Goal: Information Seeking & Learning: Obtain resource

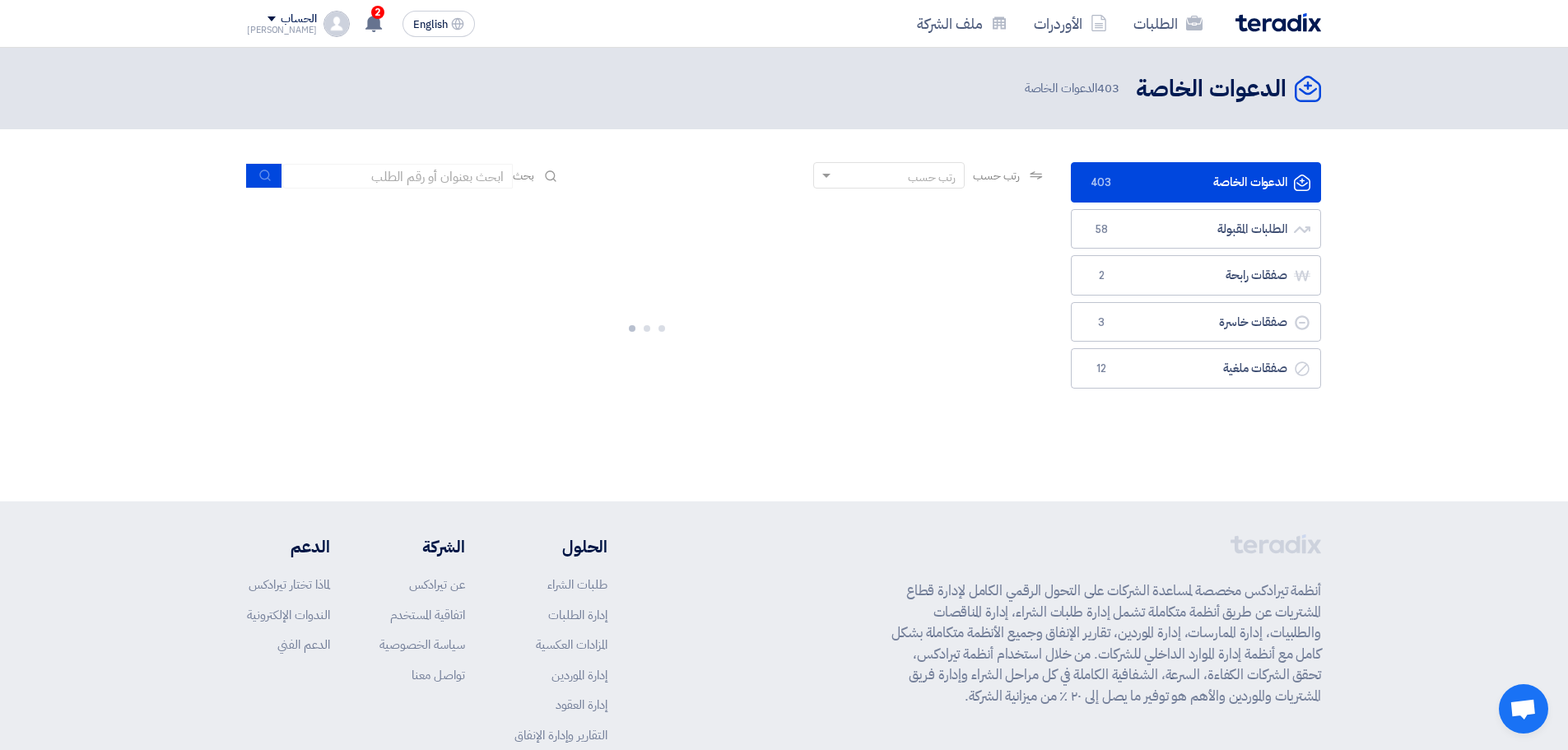
click at [1223, 167] on link "الدعوات الخاصة الدعوات الخاصة 403" at bounding box center [1196, 182] width 250 height 41
click at [1157, 201] on link "الدعوات الخاصة الدعوات الخاصة 403" at bounding box center [1196, 182] width 250 height 41
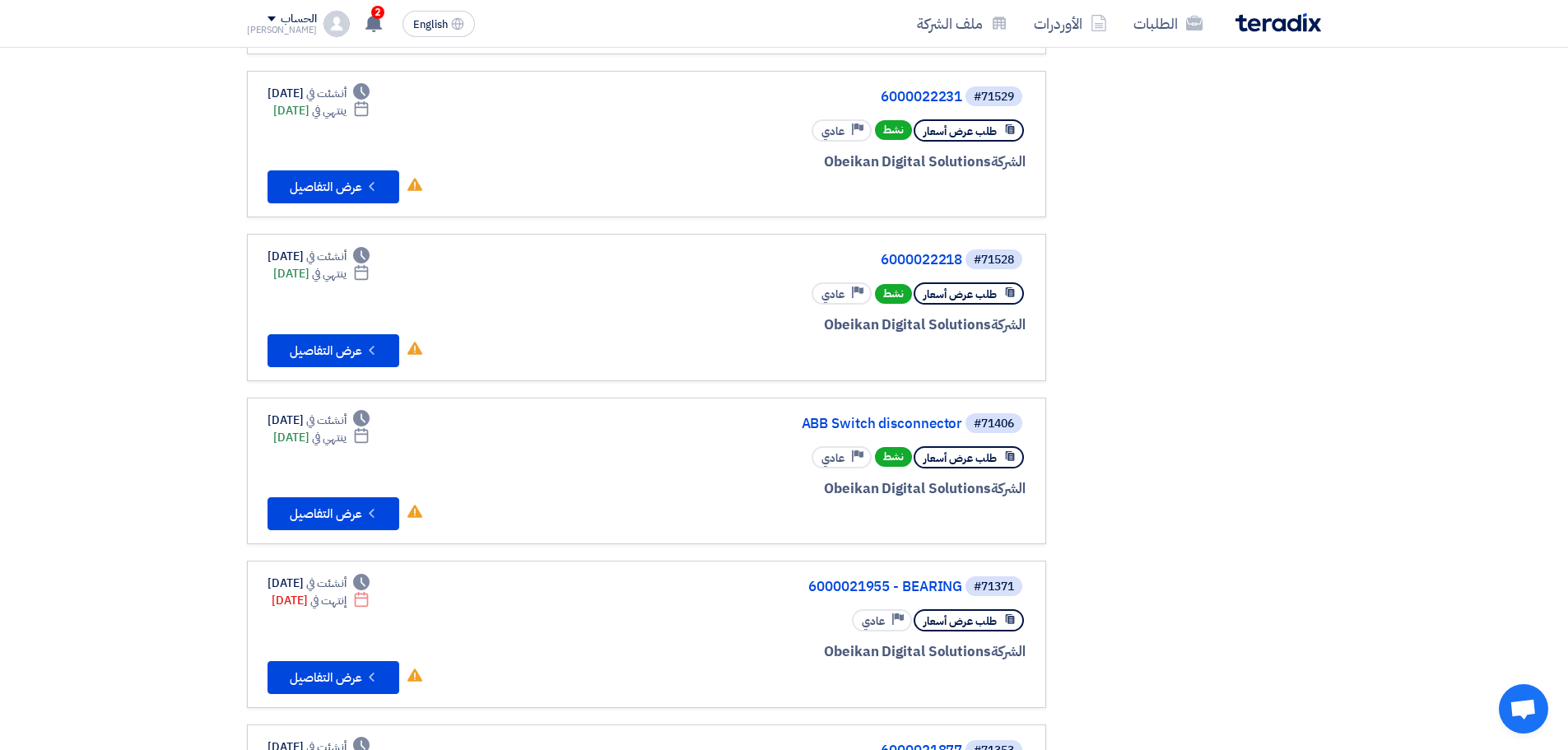
scroll to position [659, 0]
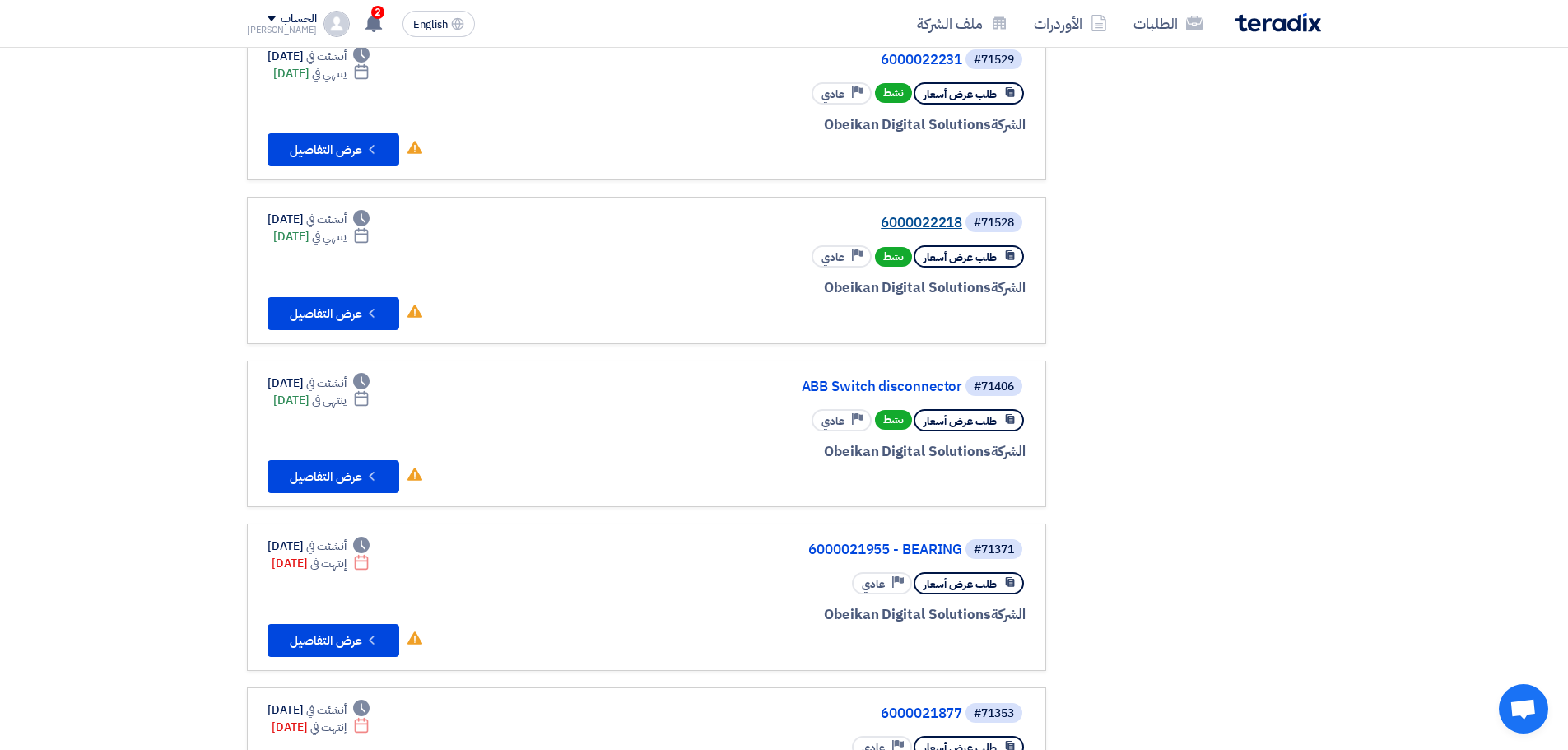
click at [913, 220] on link "6000022218" at bounding box center [797, 223] width 329 height 14
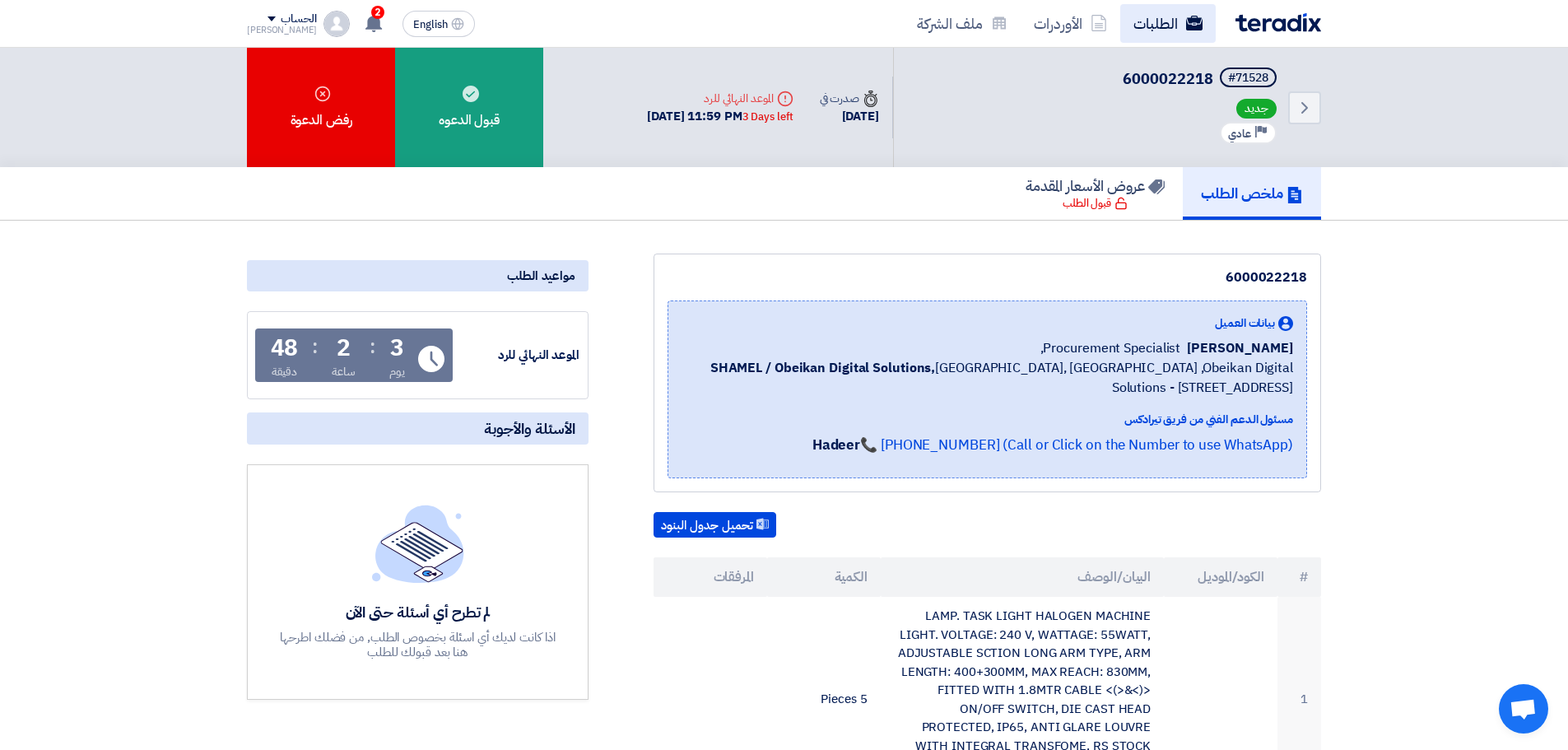
click at [1196, 22] on use at bounding box center [1194, 23] width 16 height 14
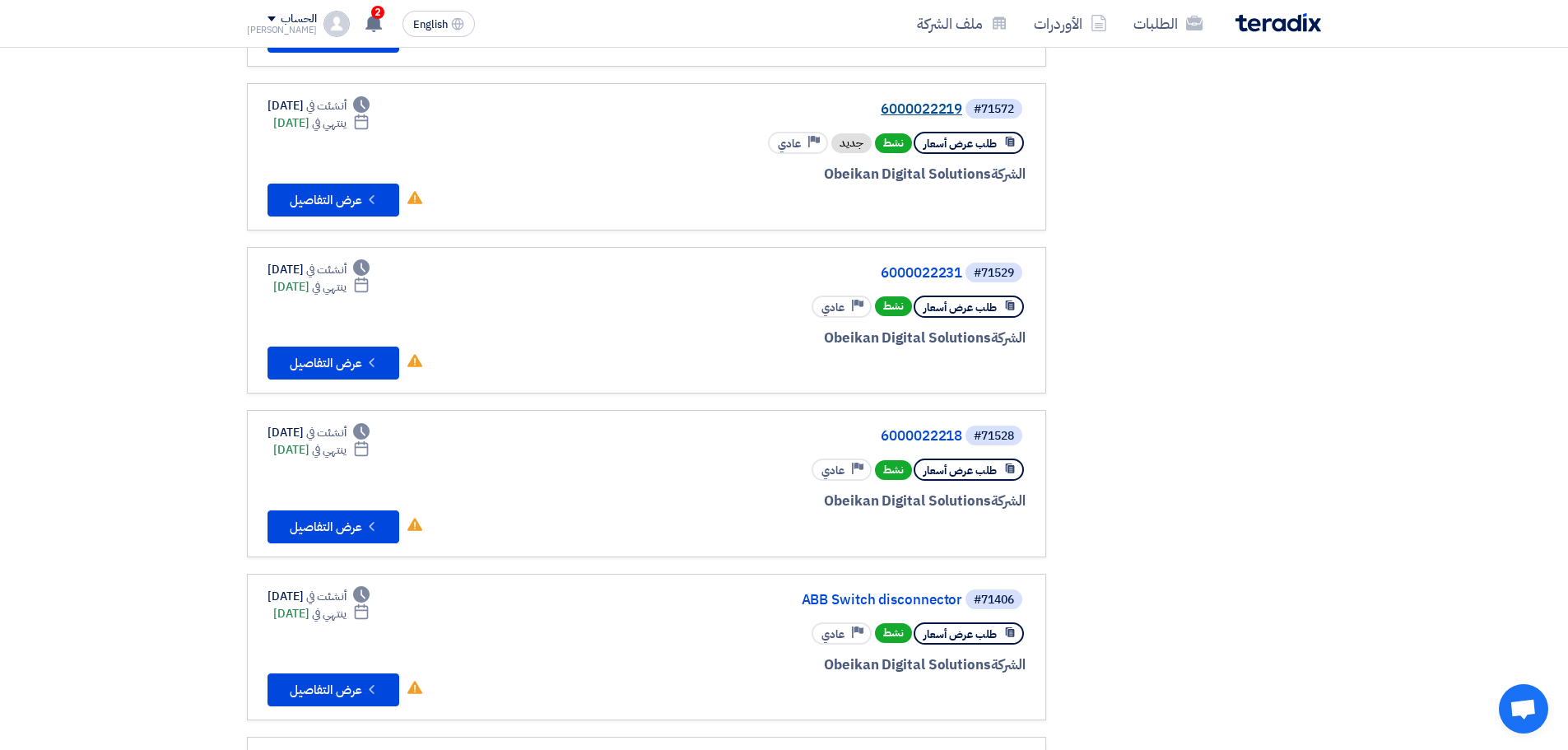
scroll to position [541, 0]
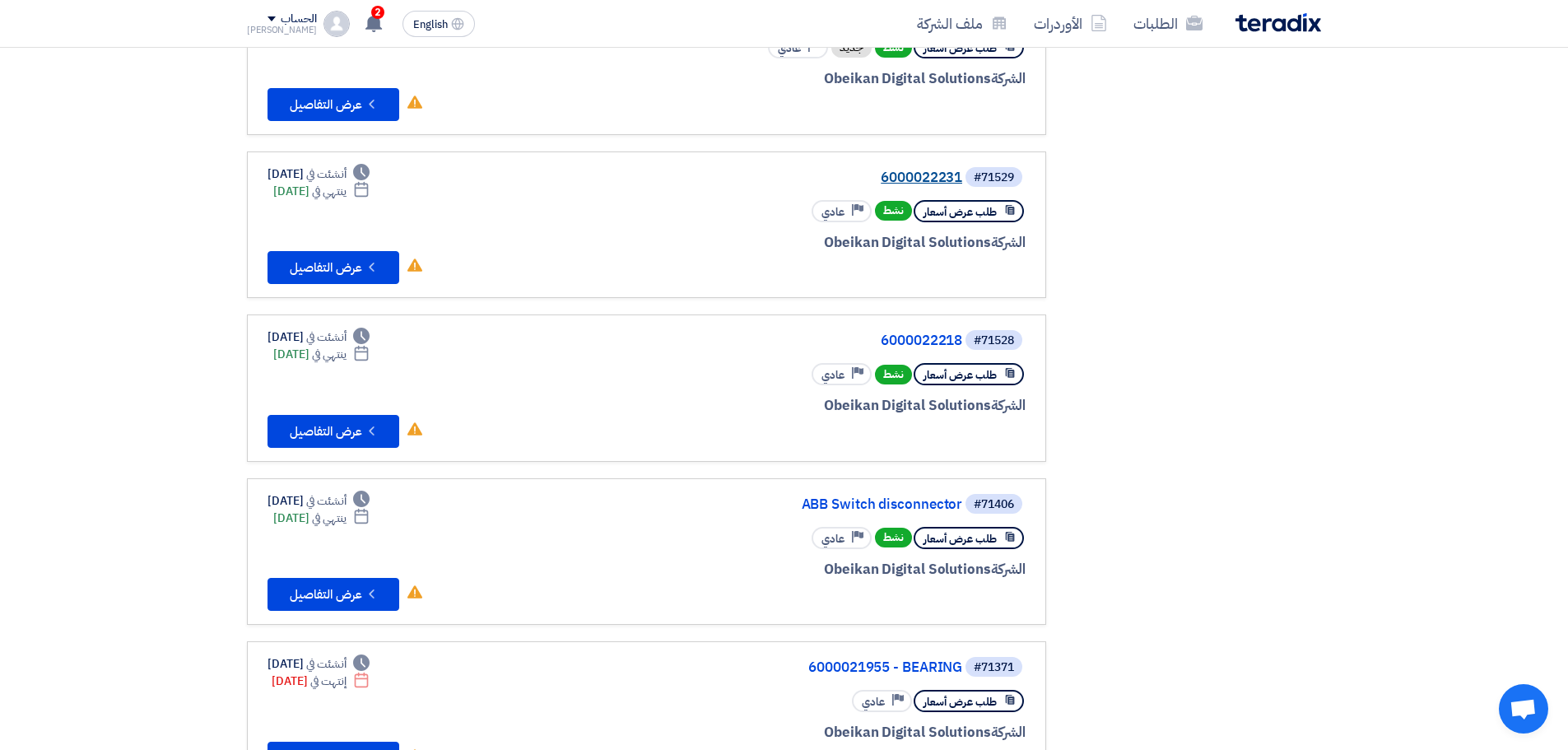
click at [920, 171] on link "6000022231" at bounding box center [797, 178] width 329 height 14
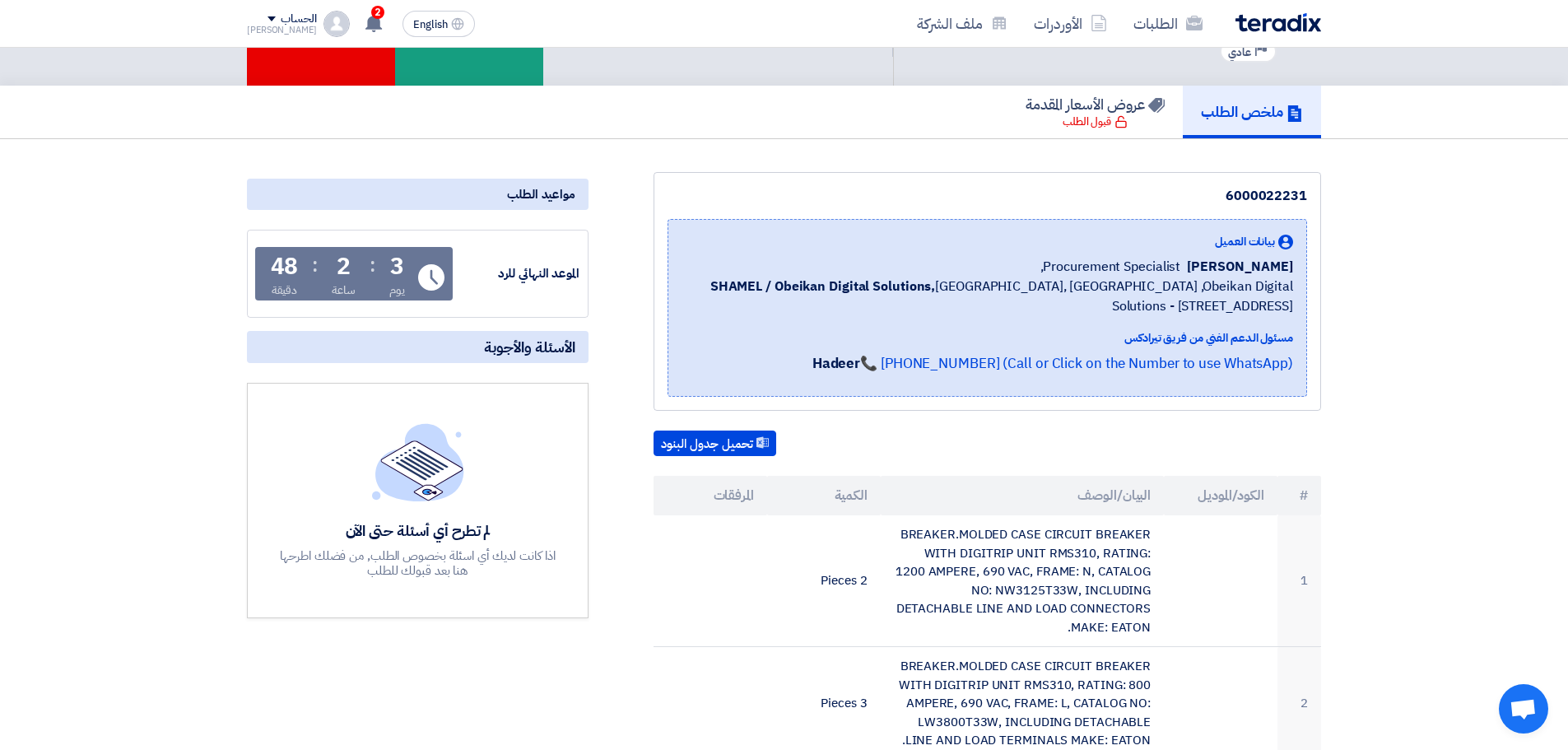
scroll to position [329, 0]
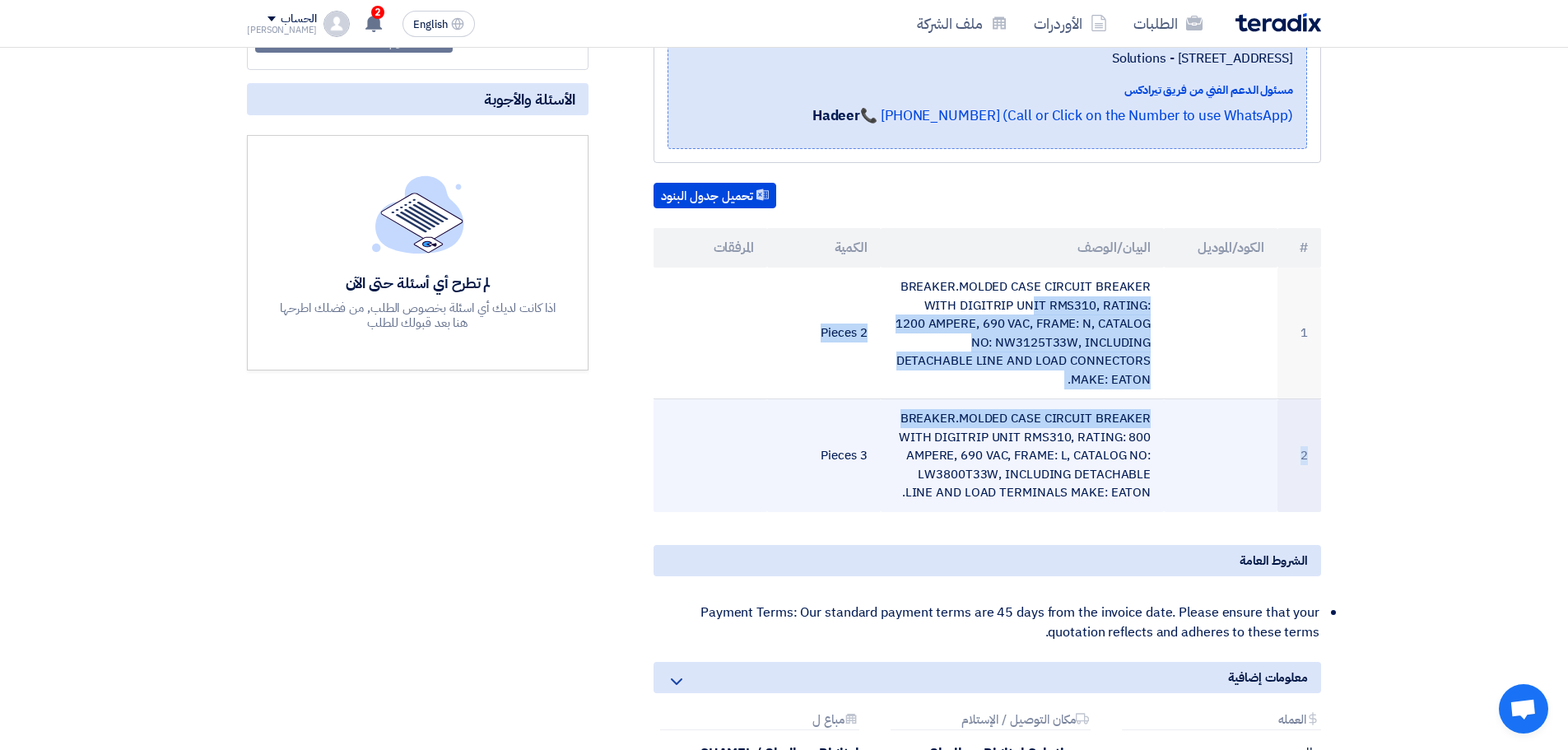
drag, startPoint x: 895, startPoint y: 284, endPoint x: 1037, endPoint y: 386, distance: 174.8
click at [1037, 386] on tbody "1 BREAKER.MOLDED CASE CIRCUIT BREAKER WITH DIGITRIP UNIT RMS310, RATING: 1200 A…" at bounding box center [988, 389] width 668 height 245
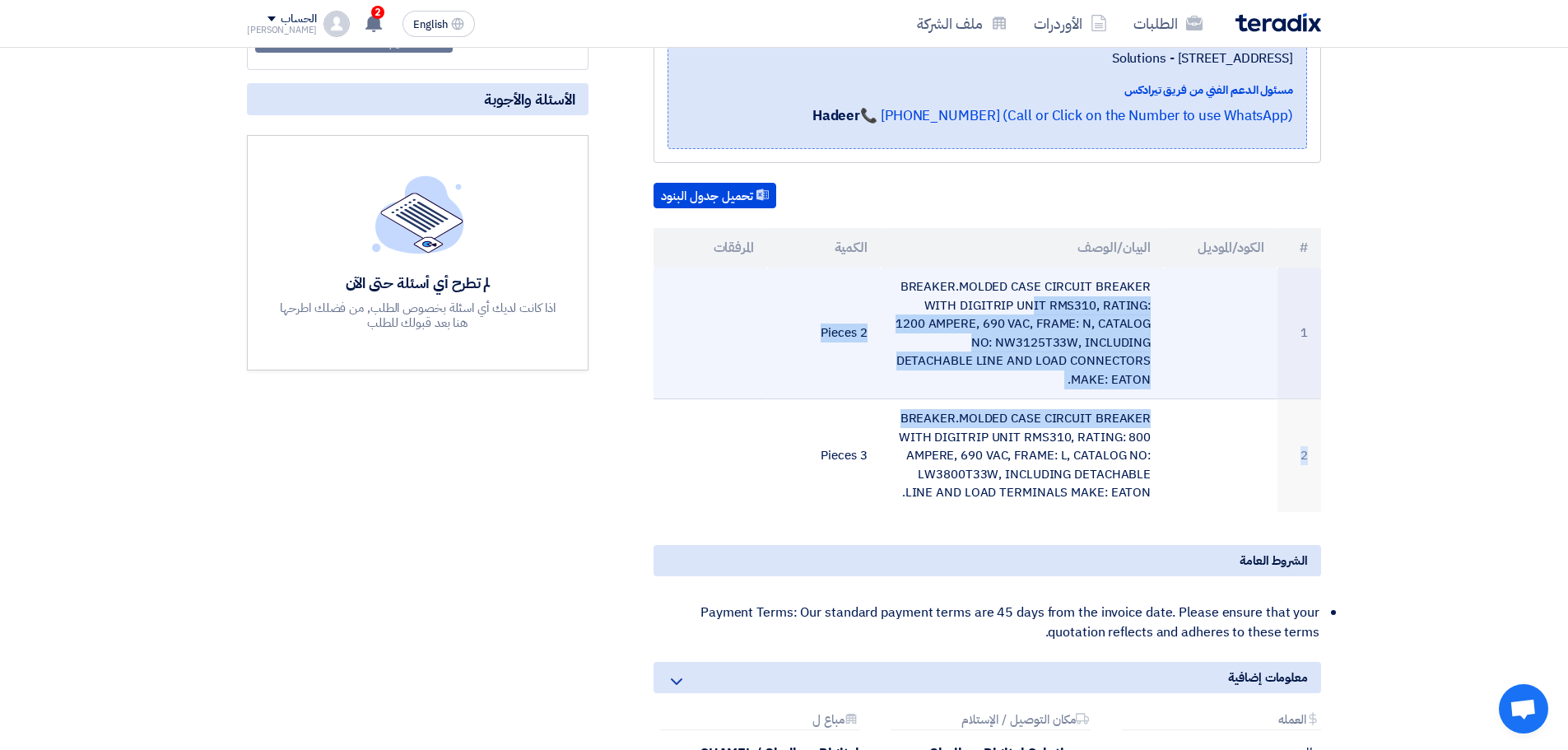
click at [1051, 354] on td "BREAKER.MOLDED CASE CIRCUIT BREAKER WITH DIGITRIP UNIT RMS310, RATING: 1200 AMP…" at bounding box center [1023, 333] width 284 height 132
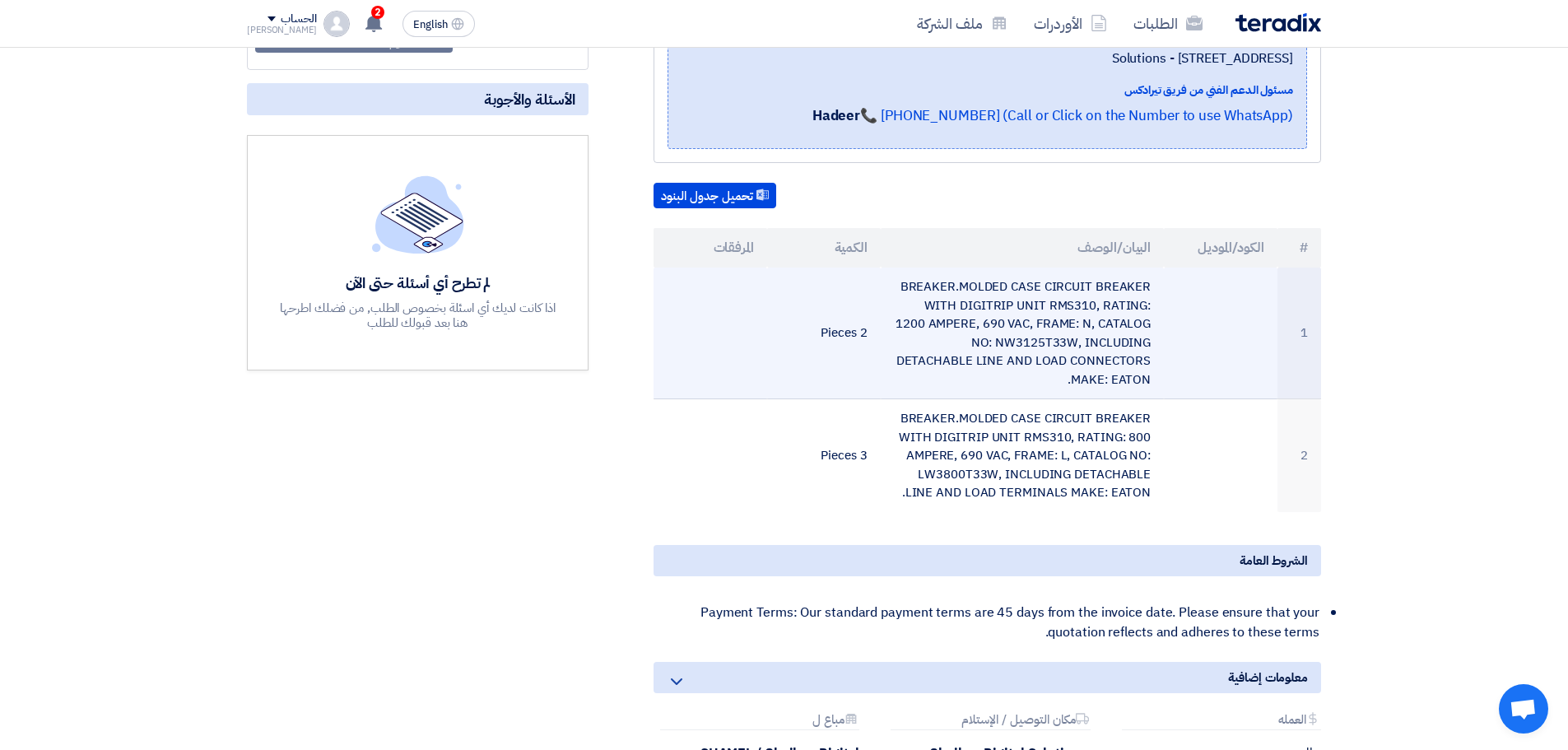
click at [1051, 354] on td "BREAKER.MOLDED CASE CIRCUIT BREAKER WITH DIGITRIP UNIT RMS310, RATING: 1200 AMP…" at bounding box center [1023, 333] width 284 height 132
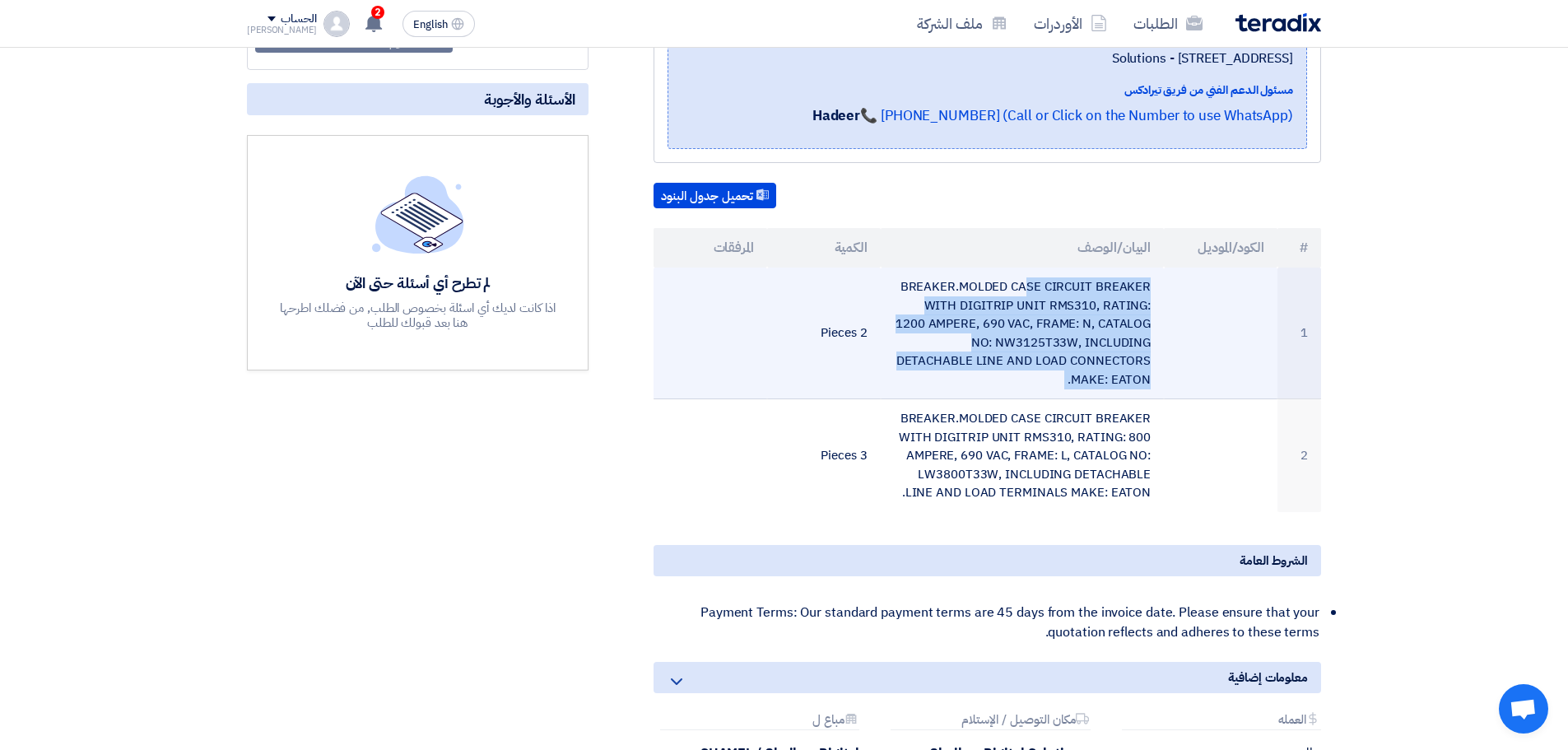
click at [1051, 354] on td "BREAKER.MOLDED CASE CIRCUIT BREAKER WITH DIGITRIP UNIT RMS310, RATING: 1200 AMP…" at bounding box center [1023, 333] width 284 height 132
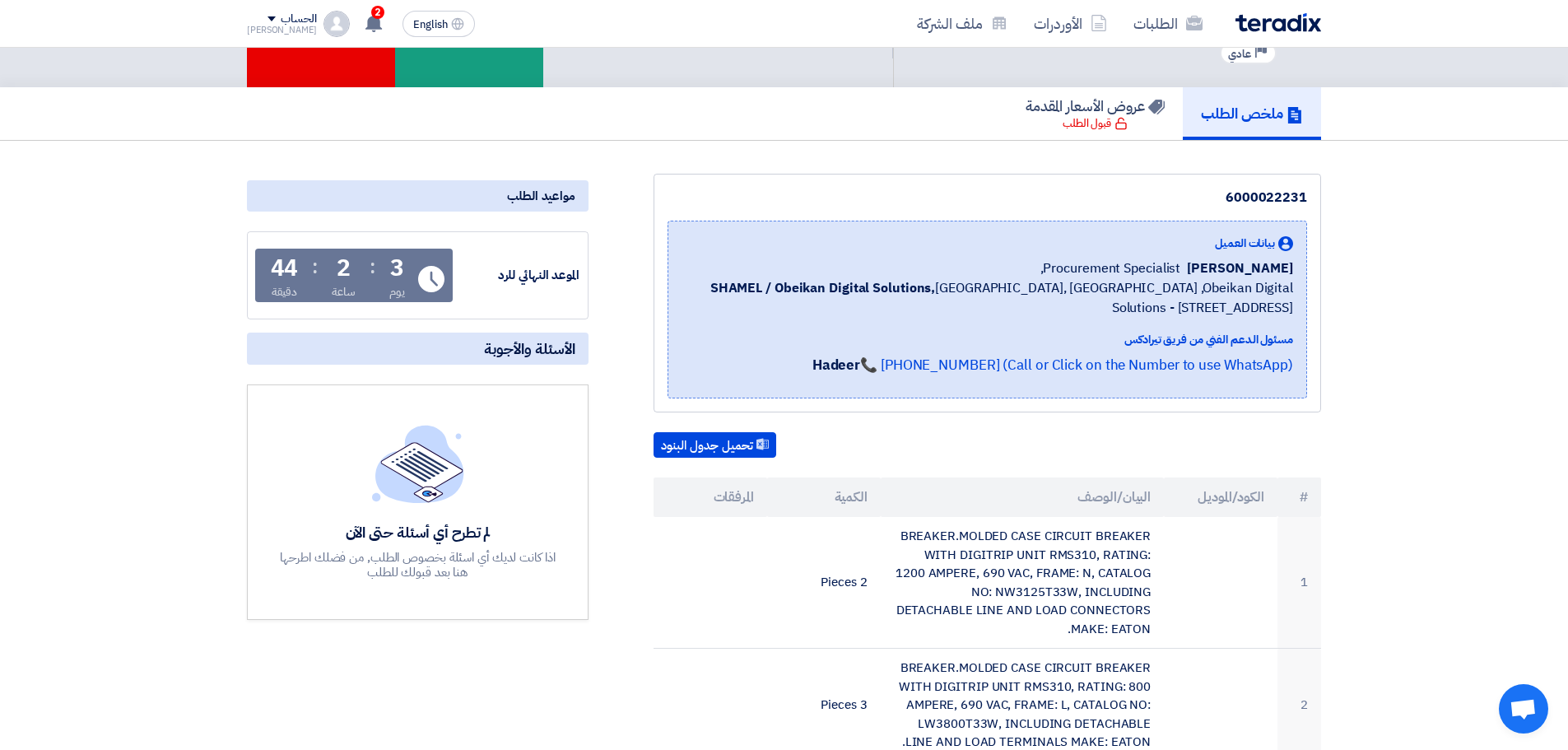
scroll to position [164, 0]
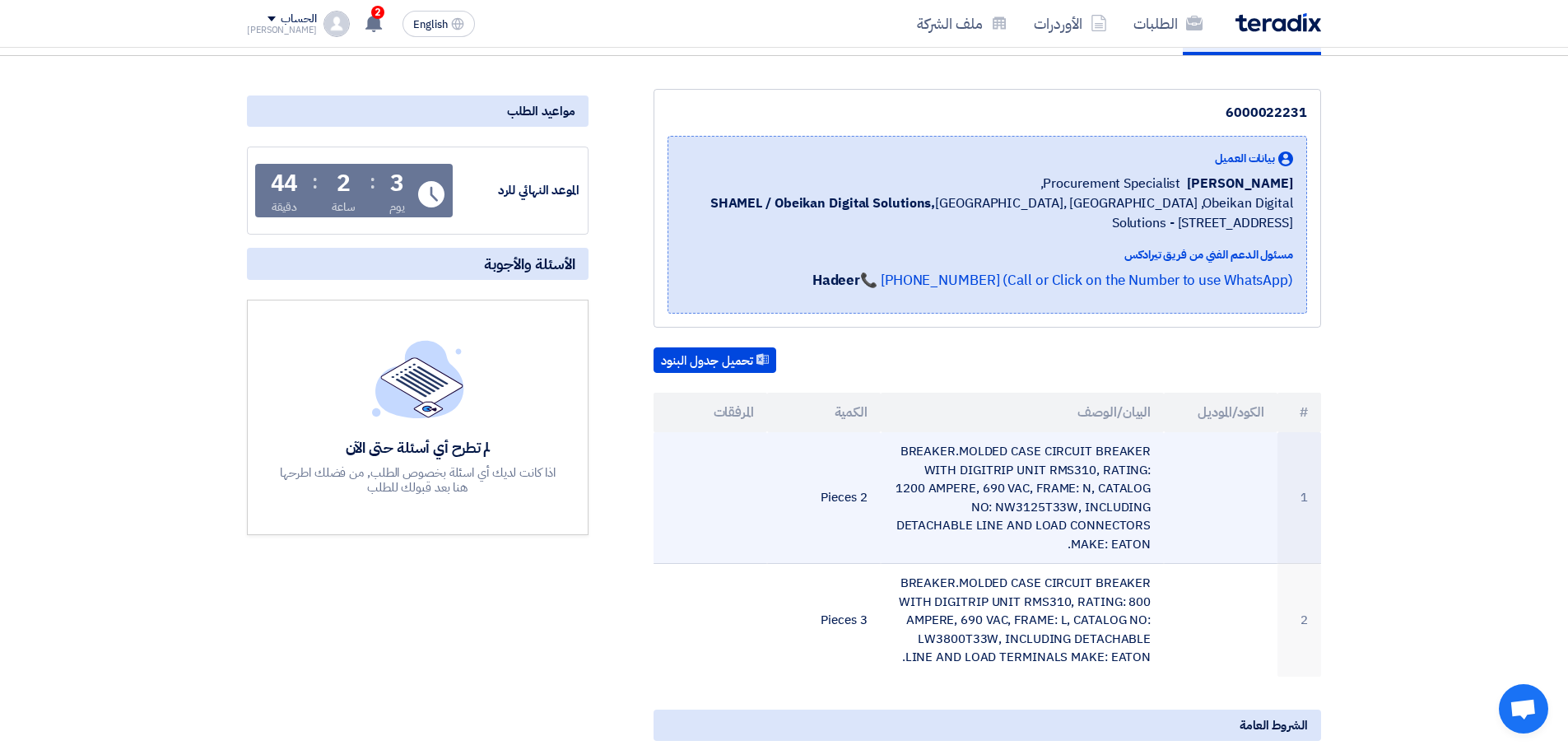
click at [986, 465] on td "BREAKER.MOLDED CASE CIRCUIT BREAKER WITH DIGITRIP UNIT RMS310, RATING: 1200 AMP…" at bounding box center [1023, 498] width 284 height 132
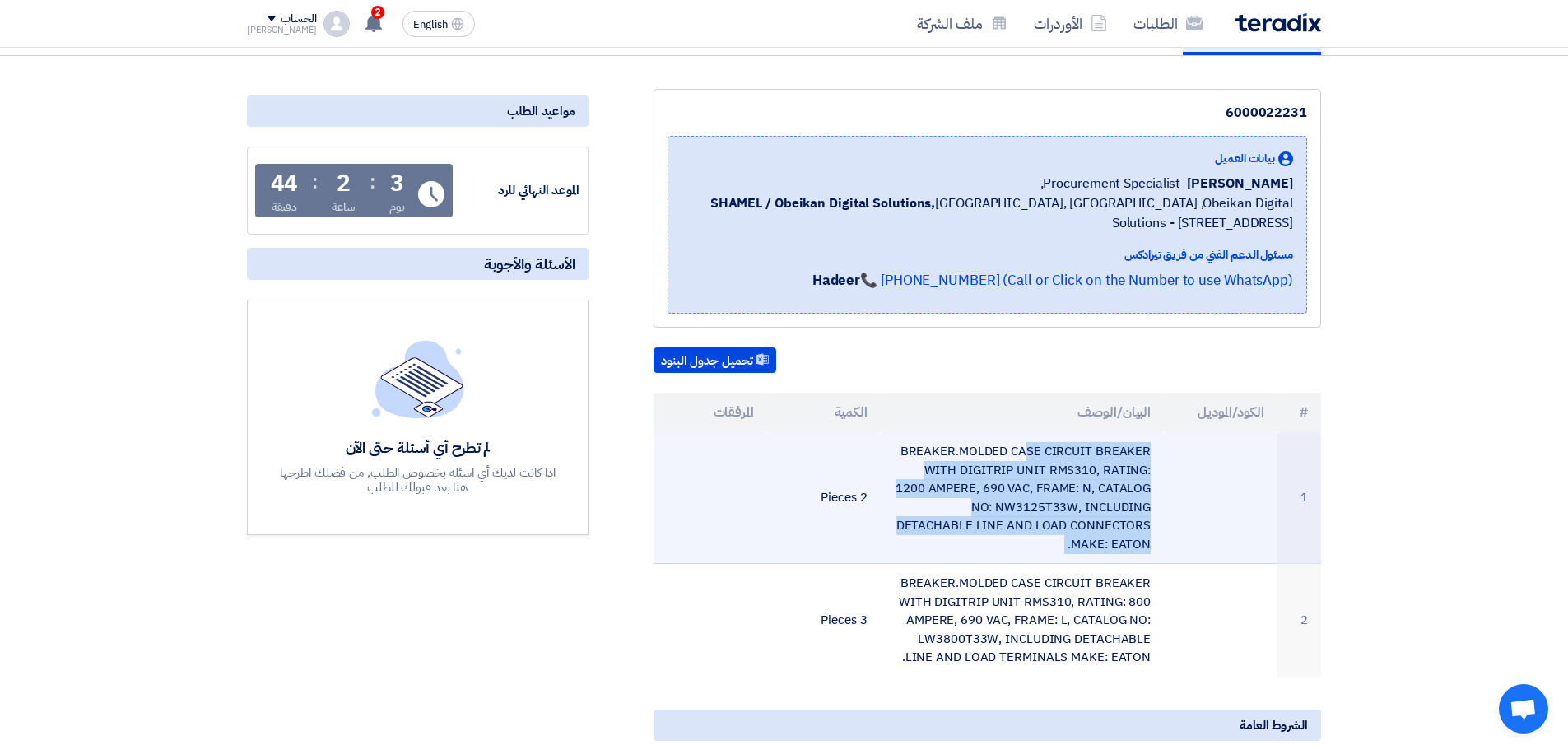
click at [986, 465] on td "BREAKER.MOLDED CASE CIRCUIT BREAKER WITH DIGITRIP UNIT RMS310, RATING: 1200 AMP…" at bounding box center [1023, 498] width 284 height 132
copy tr "BREAKER.MOLDED CASE CIRCUIT BREAKER WITH DIGITRIP UNIT RMS310, RATING: 1200 AMP…"
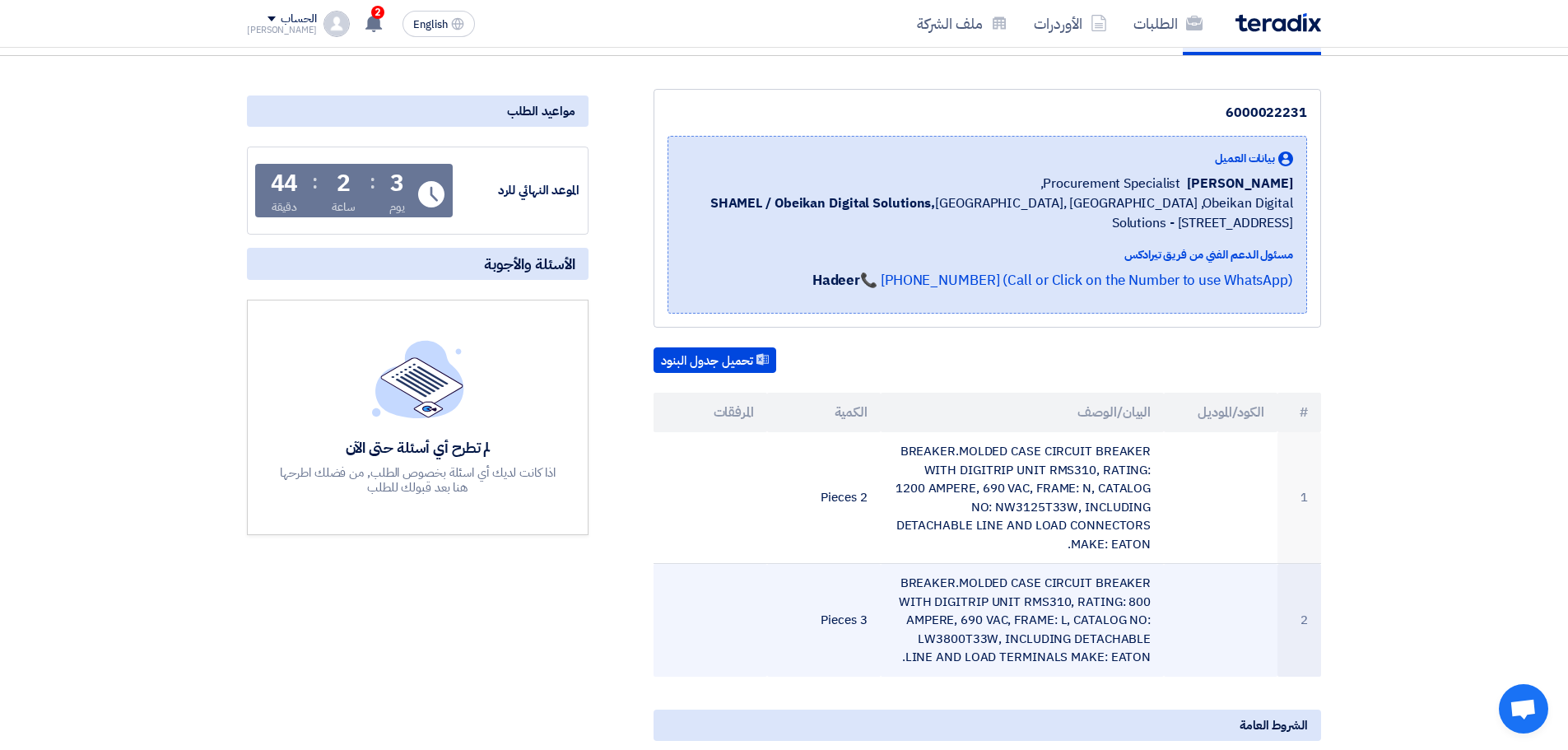
click at [970, 599] on td "BREAKER.MOLDED CASE CIRCUIT BREAKER WITH DIGITRIP UNIT RMS310, RATING: 800 AMPE…" at bounding box center [1023, 620] width 284 height 113
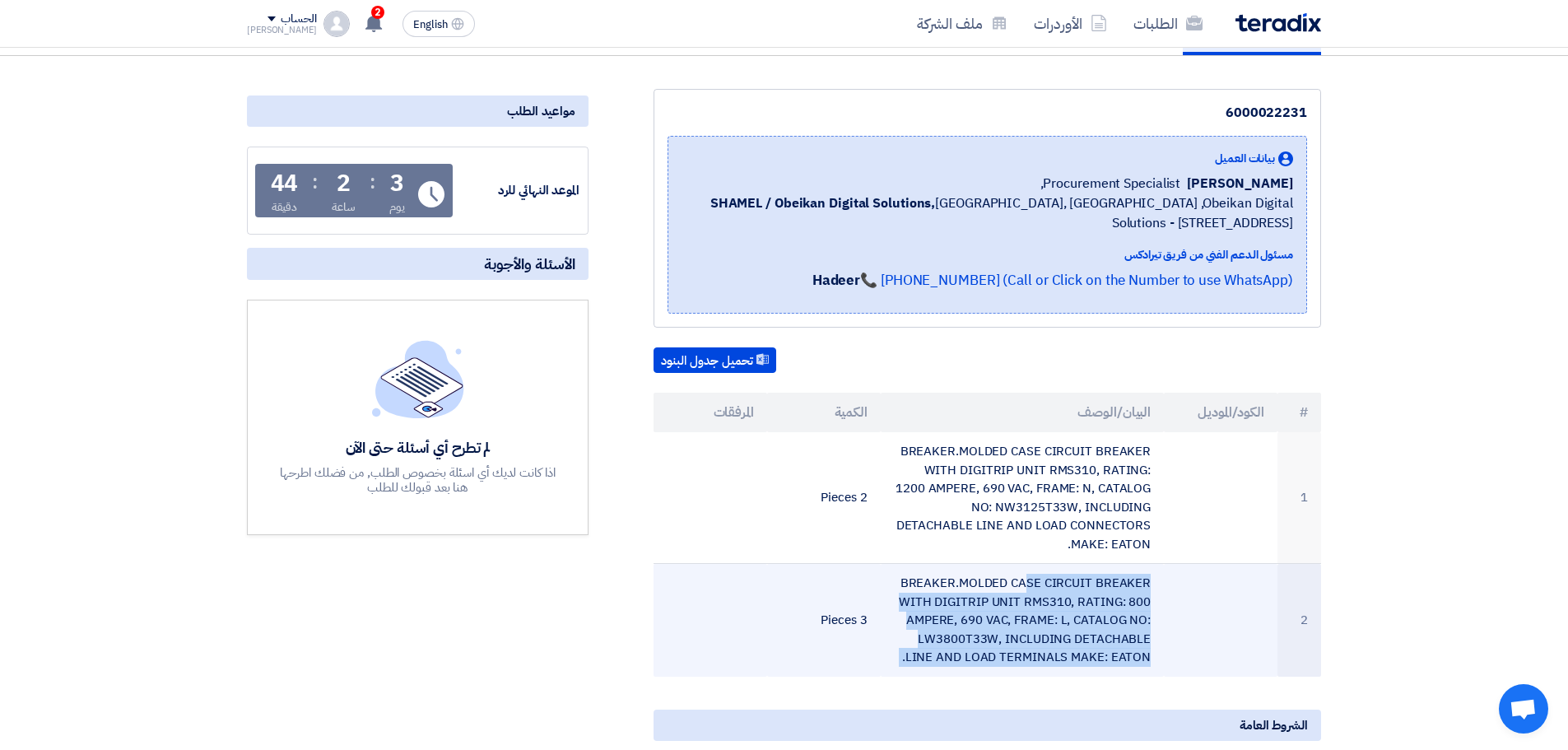
click at [970, 599] on td "BREAKER.MOLDED CASE CIRCUIT BREAKER WITH DIGITRIP UNIT RMS310, RATING: 800 AMPE…" at bounding box center [1023, 620] width 284 height 113
copy tr "BREAKER.MOLDED CASE CIRCUIT BREAKER WITH DIGITRIP UNIT RMS310, RATING: 800 AMPE…"
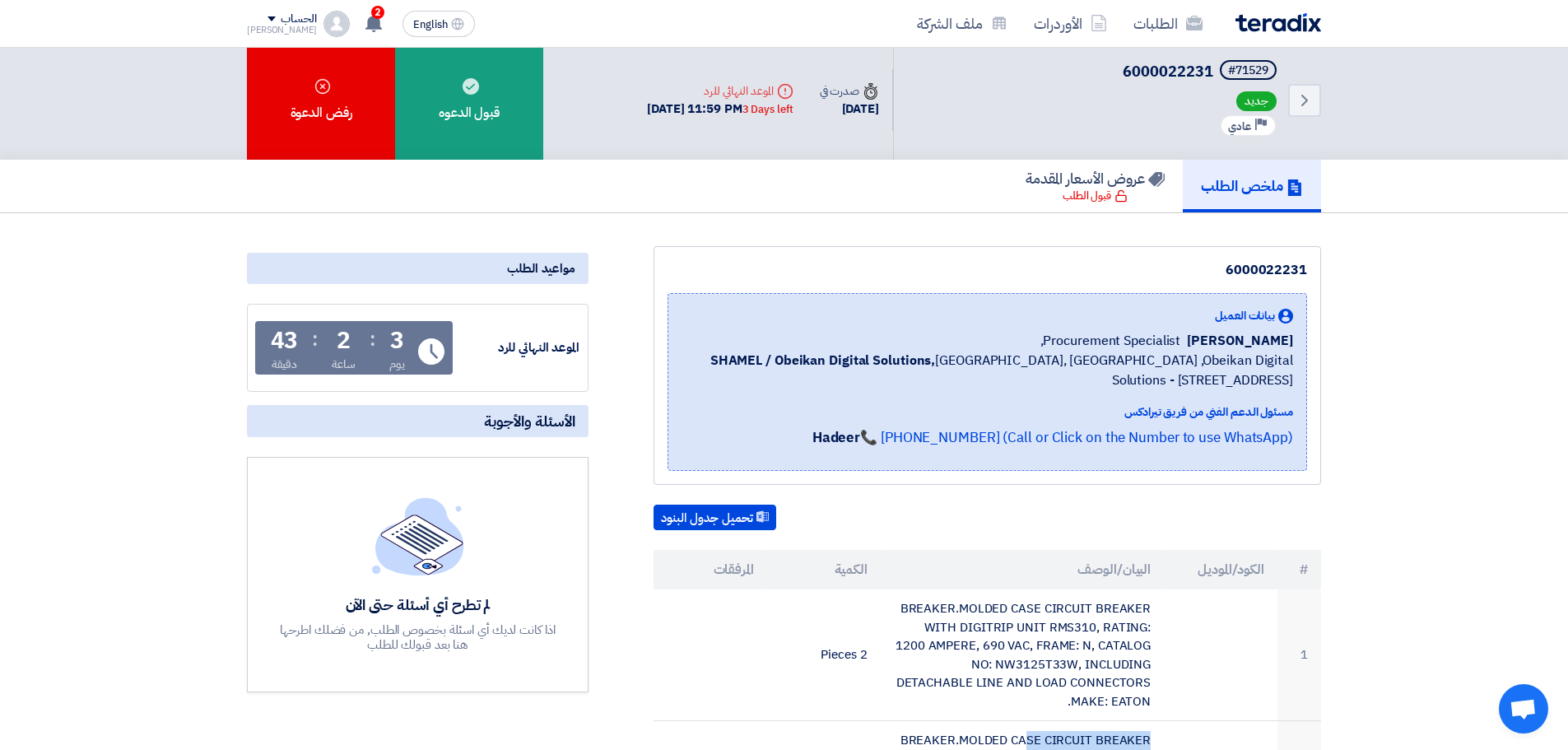
scroll to position [0, 0]
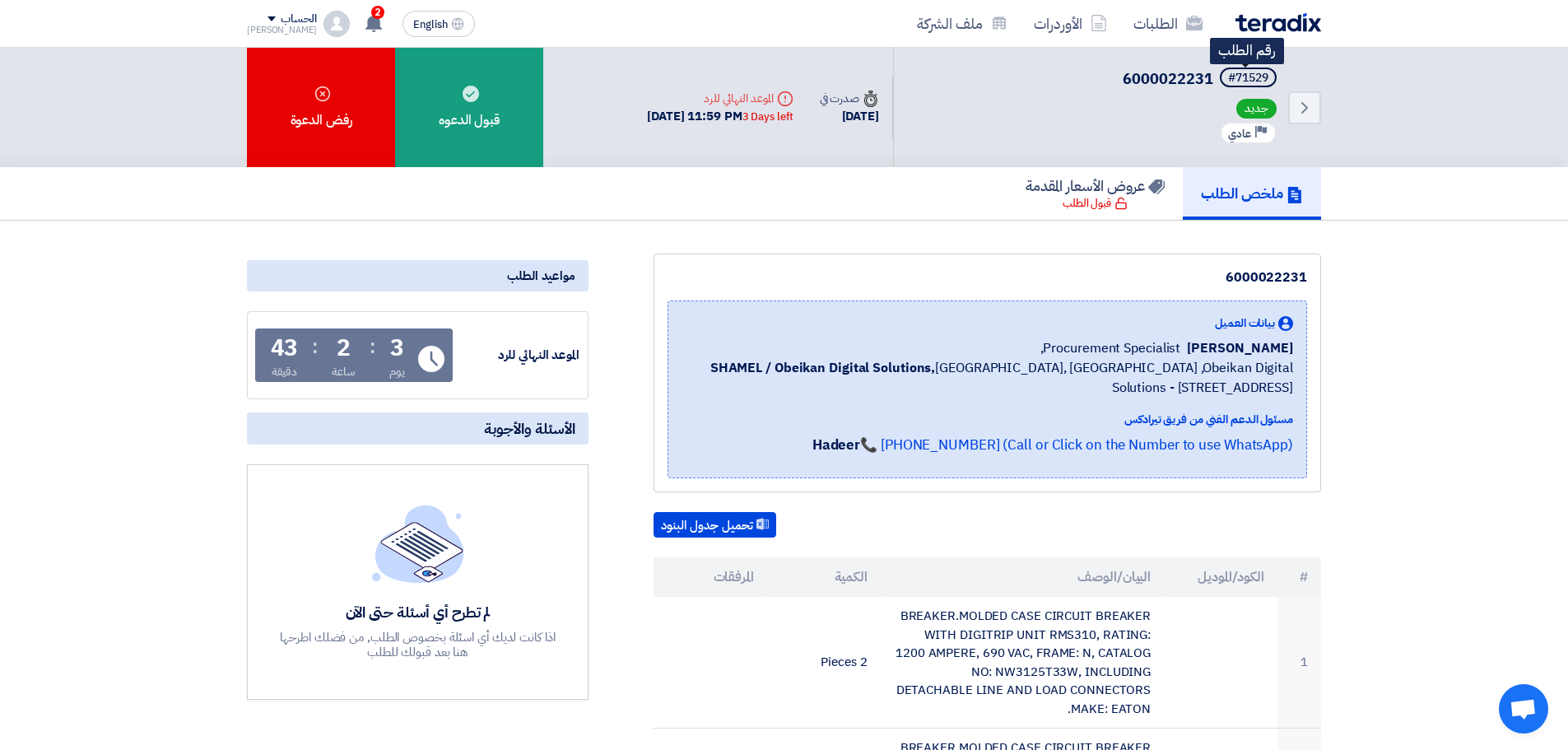
click at [1248, 72] on div "#71529" at bounding box center [1248, 78] width 41 height 12
copy div "71529"
click at [1159, 32] on link "الطلبات" at bounding box center [1168, 23] width 96 height 39
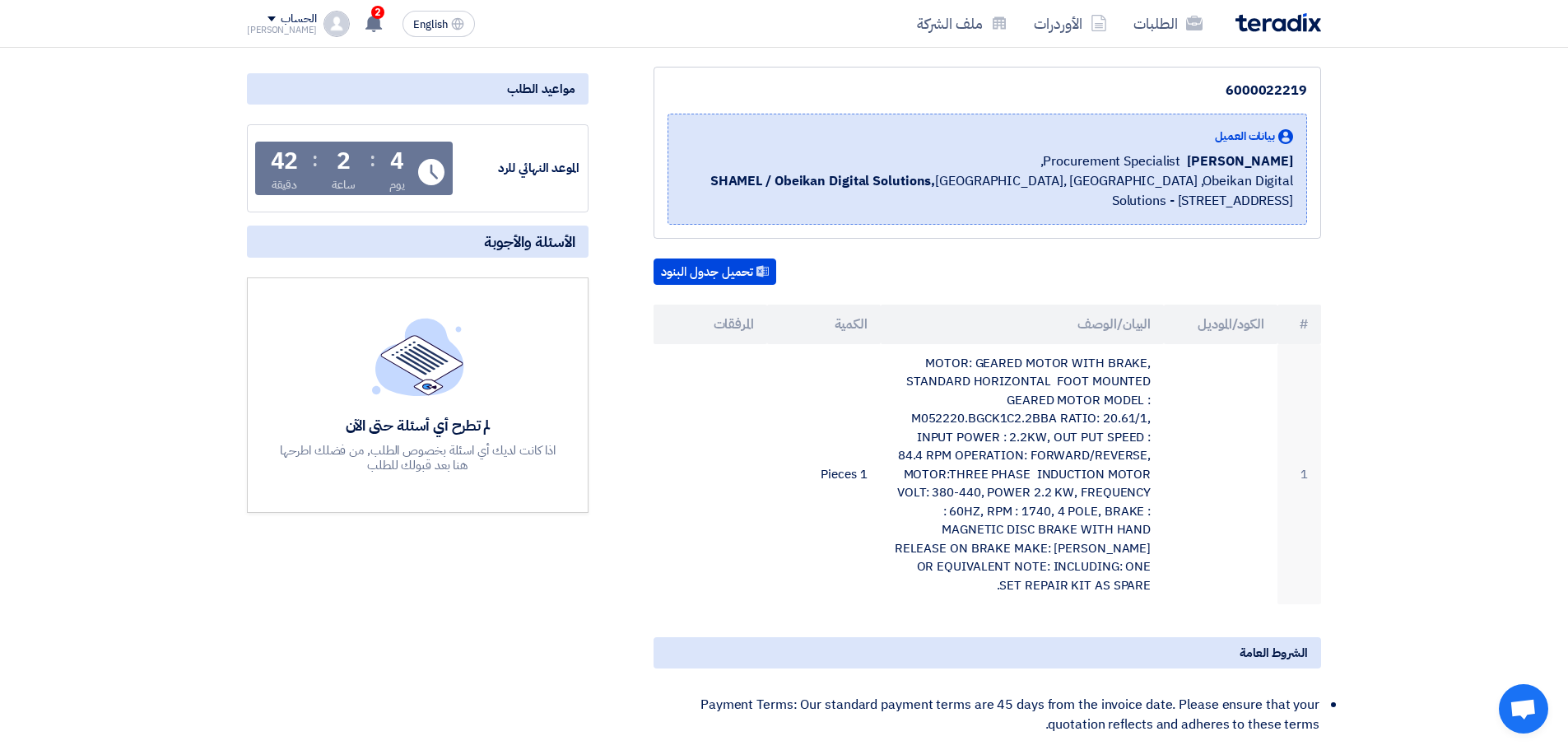
scroll to position [164, 0]
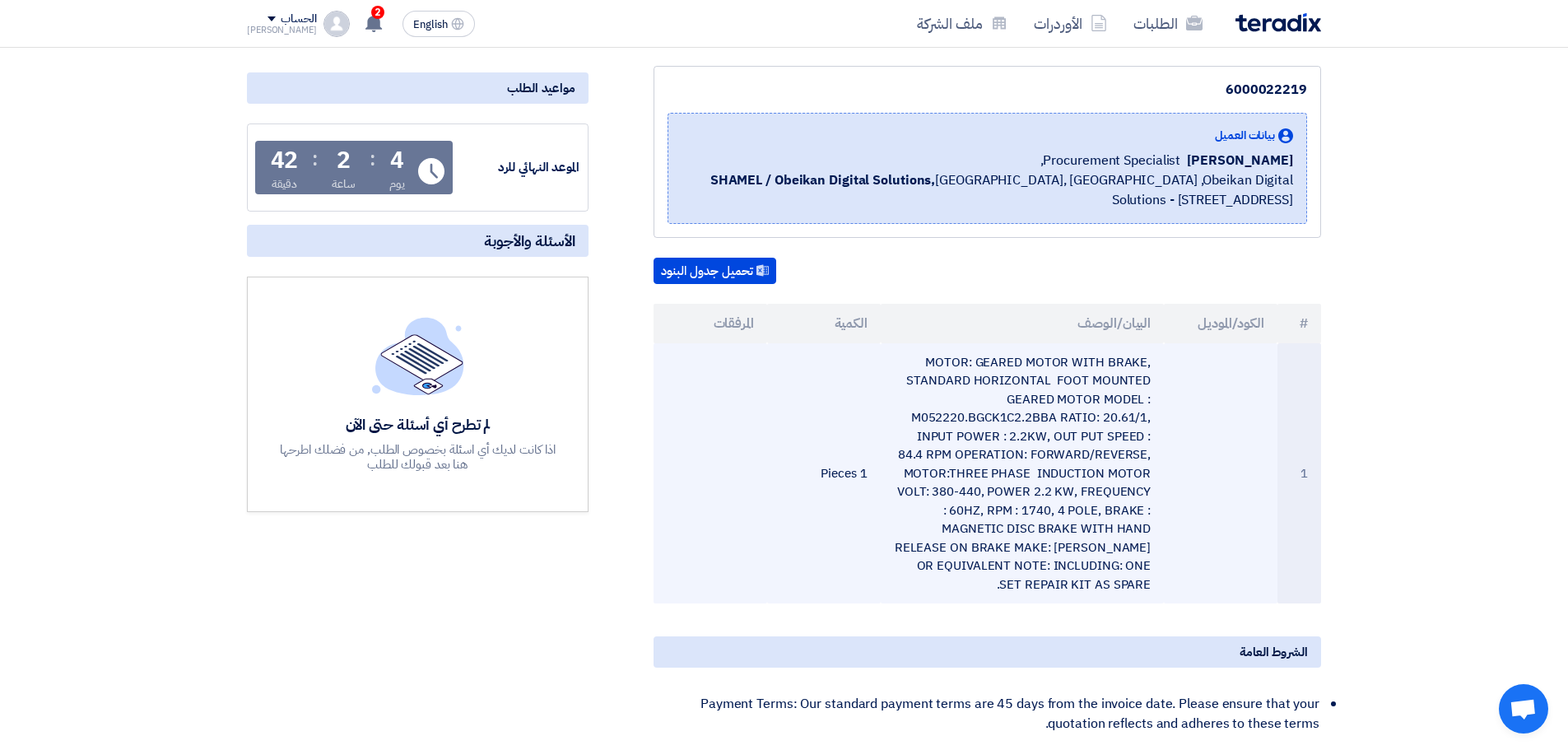
click at [1046, 432] on td "MOTOR: GEARED MOTOR WITH BRAKE, STANDARD HORIZONTAL FOOT MOUNTED GEARED MOTOR M…" at bounding box center [1023, 473] width 284 height 261
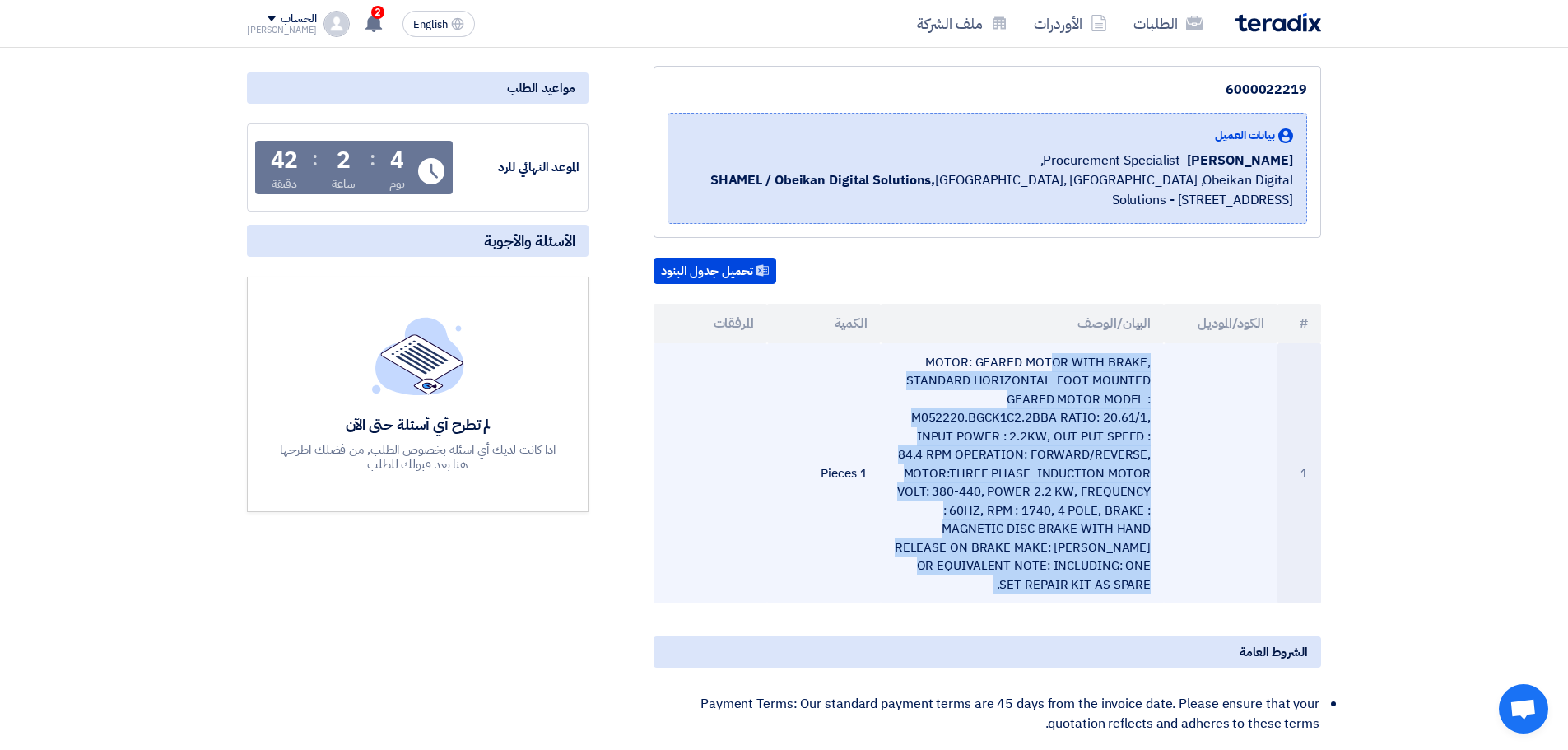
click at [1046, 432] on td "MOTOR: GEARED MOTOR WITH BRAKE, STANDARD HORIZONTAL FOOT MOUNTED GEARED MOTOR M…" at bounding box center [1023, 473] width 284 height 261
copy tr "MOTOR: GEARED MOTOR WITH BRAKE, STANDARD HORIZONTAL FOOT MOUNTED GEARED MOTOR M…"
click at [923, 421] on td "MOTOR: GEARED MOTOR WITH BRAKE, STANDARD HORIZONTAL FOOT MOUNTED GEARED MOTOR M…" at bounding box center [1023, 473] width 284 height 261
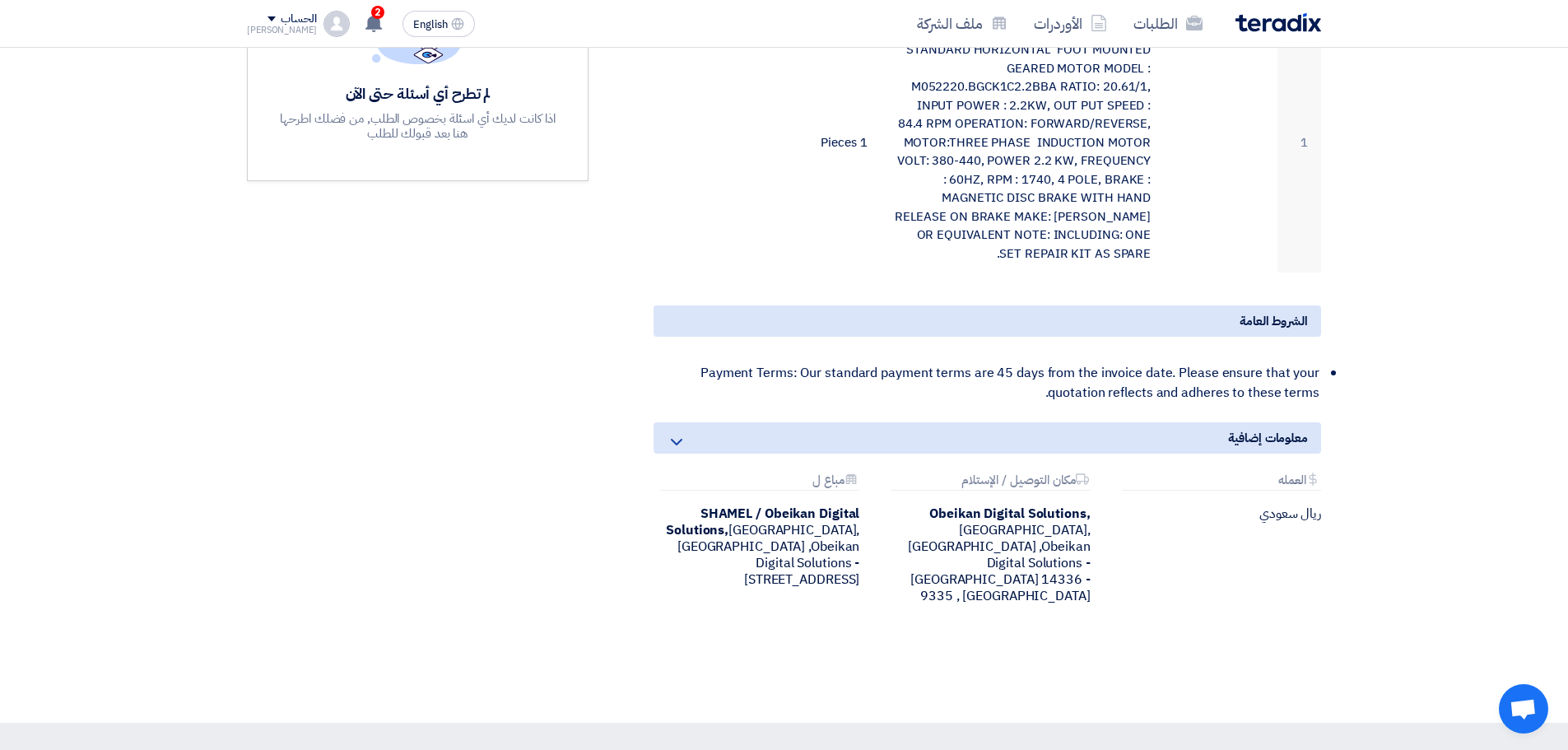
scroll to position [494, 0]
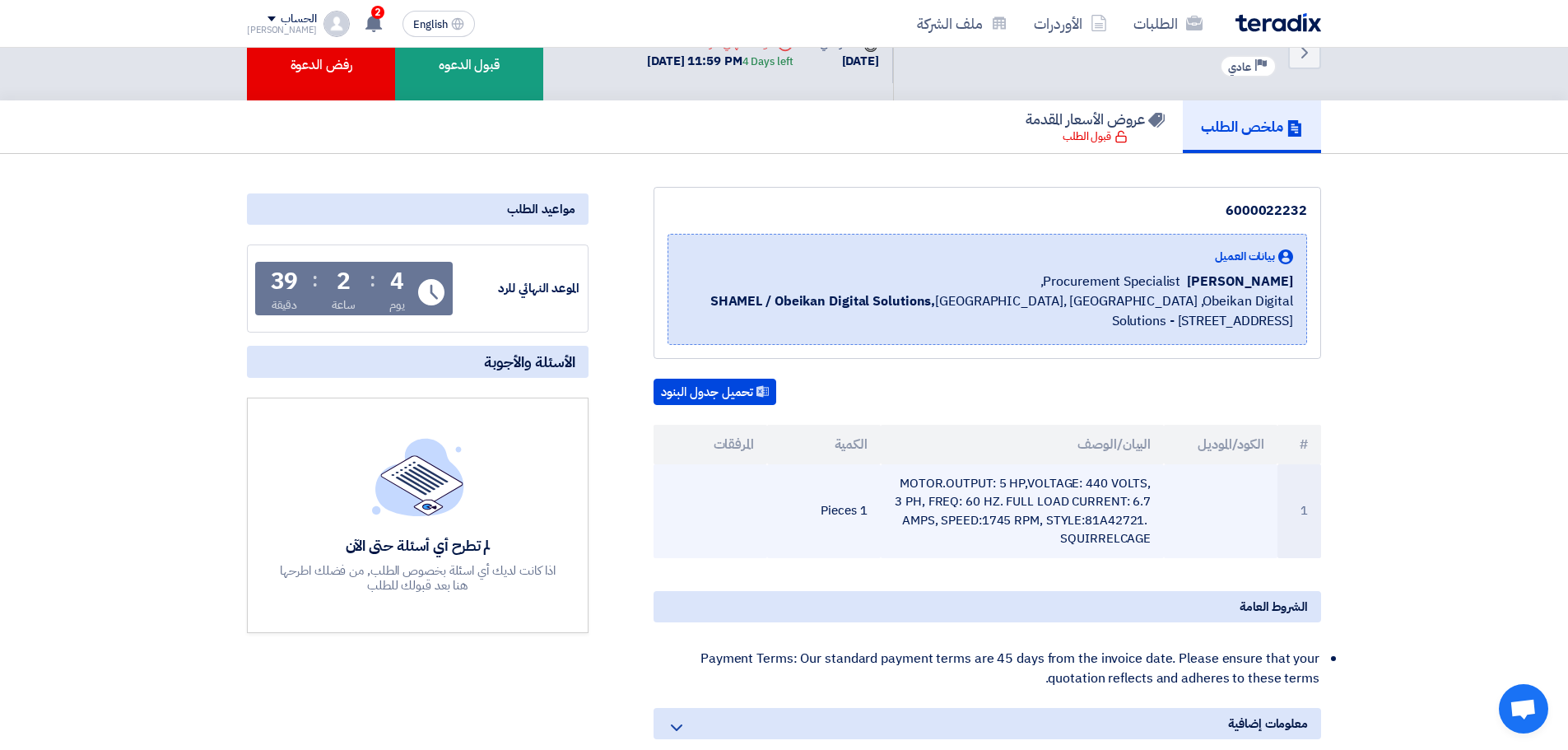
scroll to position [82, 0]
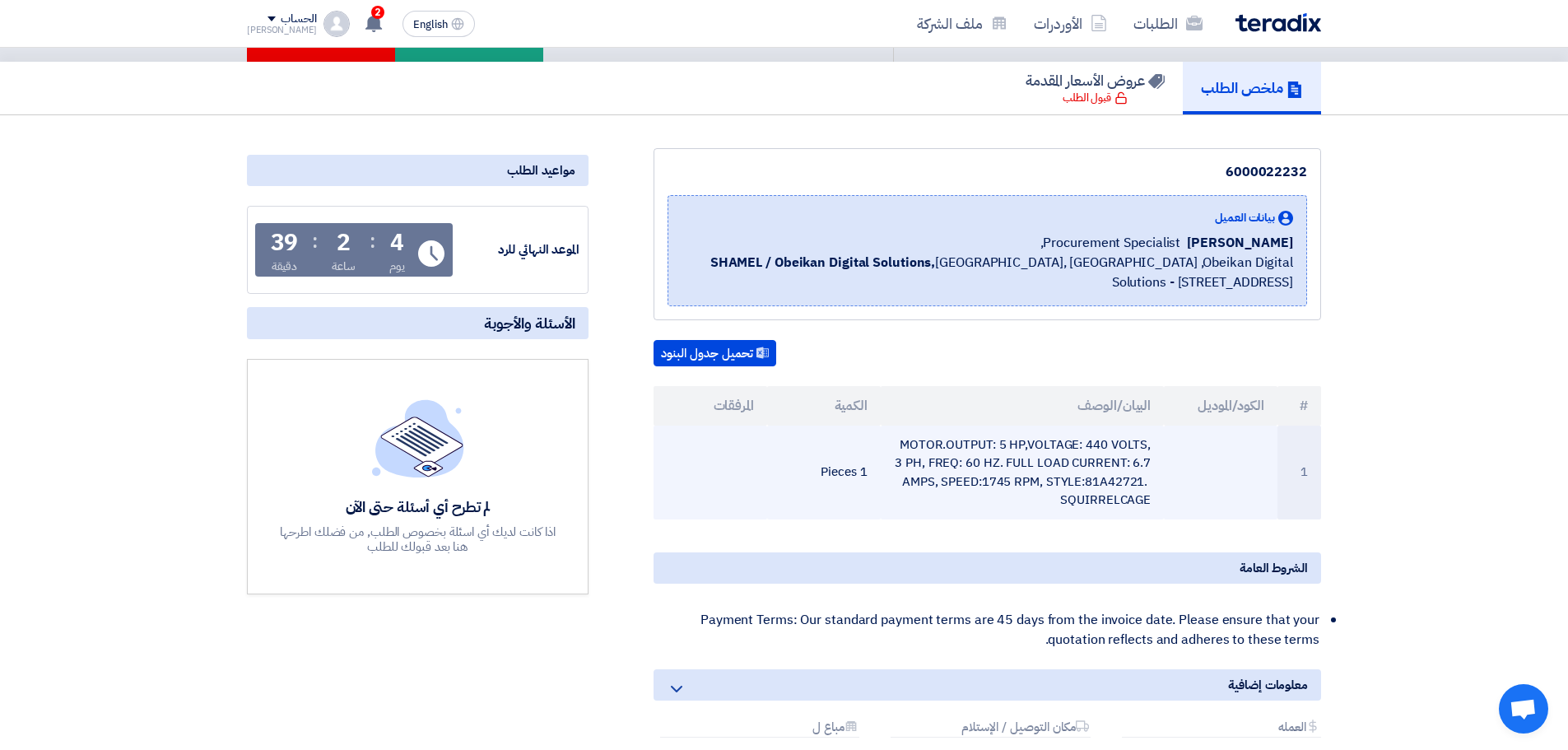
click at [1028, 447] on td "MOTOR.OUTPUT: 5 HP,VOLTAGE: 440 VOLTS, 3 PH, FREQ: 60 HZ. FULL LOAD CURRENT: 6.…" at bounding box center [1023, 473] width 284 height 94
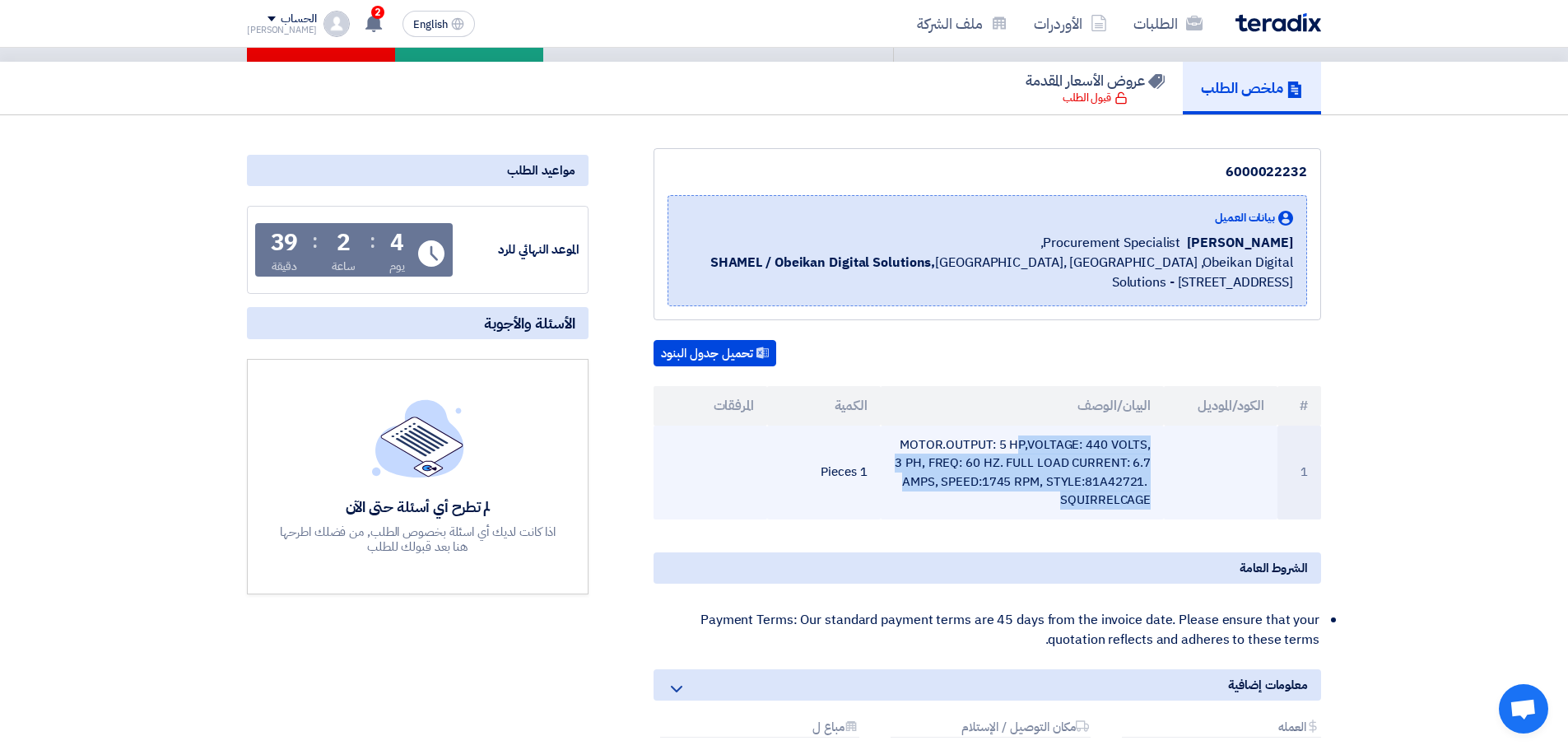
click at [1028, 447] on td "MOTOR.OUTPUT: 5 HP,VOLTAGE: 440 VOLTS, 3 PH, FREQ: 60 HZ. FULL LOAD CURRENT: 6.…" at bounding box center [1023, 473] width 284 height 94
copy tr "MOTOR.OUTPUT: 5 HP,VOLTAGE: 440 VOLTS, 3 PH, FREQ: 60 HZ. FULL LOAD CURRENT: 6.…"
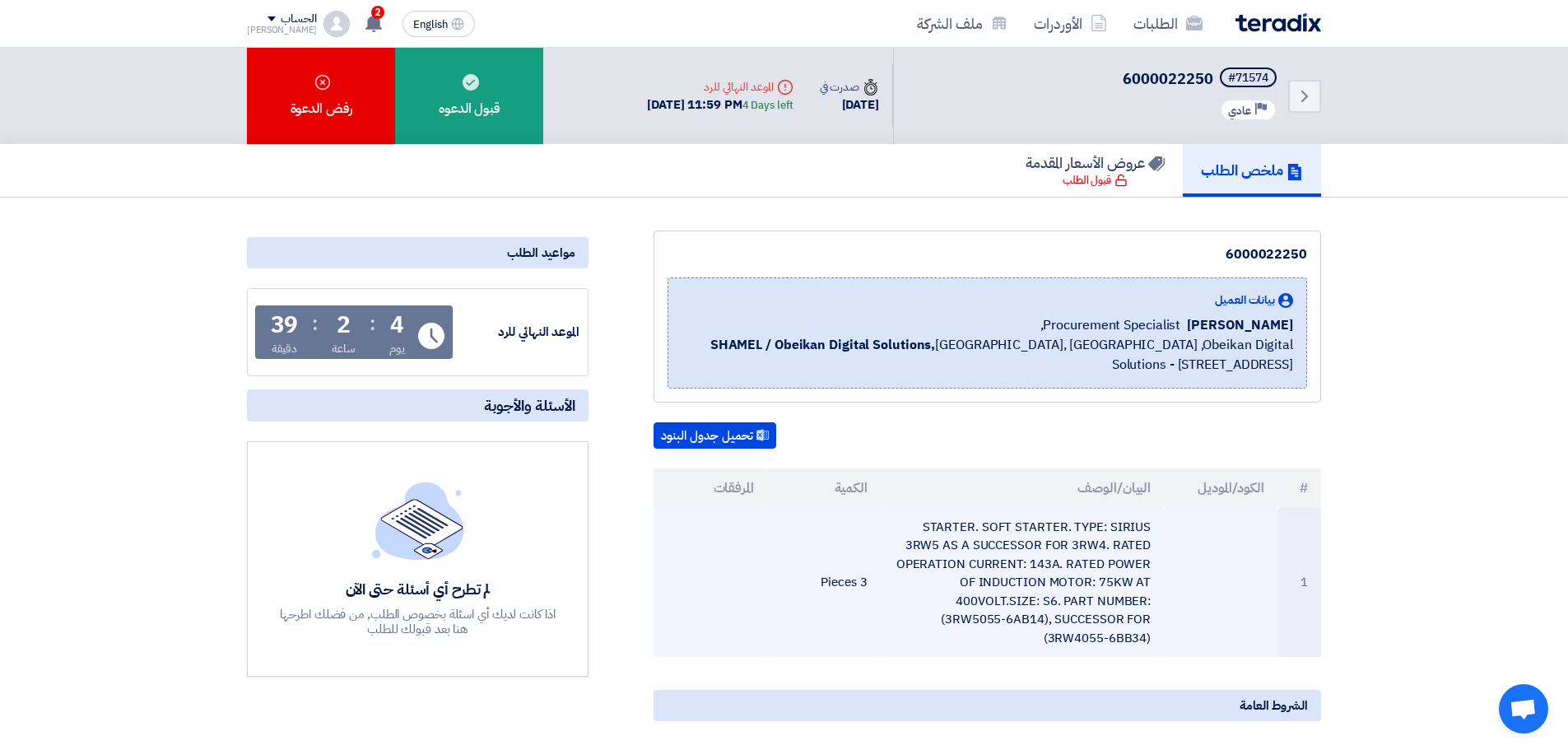
click at [979, 538] on td "STARTER. SOFT STARTER. TYPE: SIRIUS 3RW5 AS A SUCCESSOR FOR 3RW4. RATED OPERATI…" at bounding box center [1023, 583] width 284 height 150
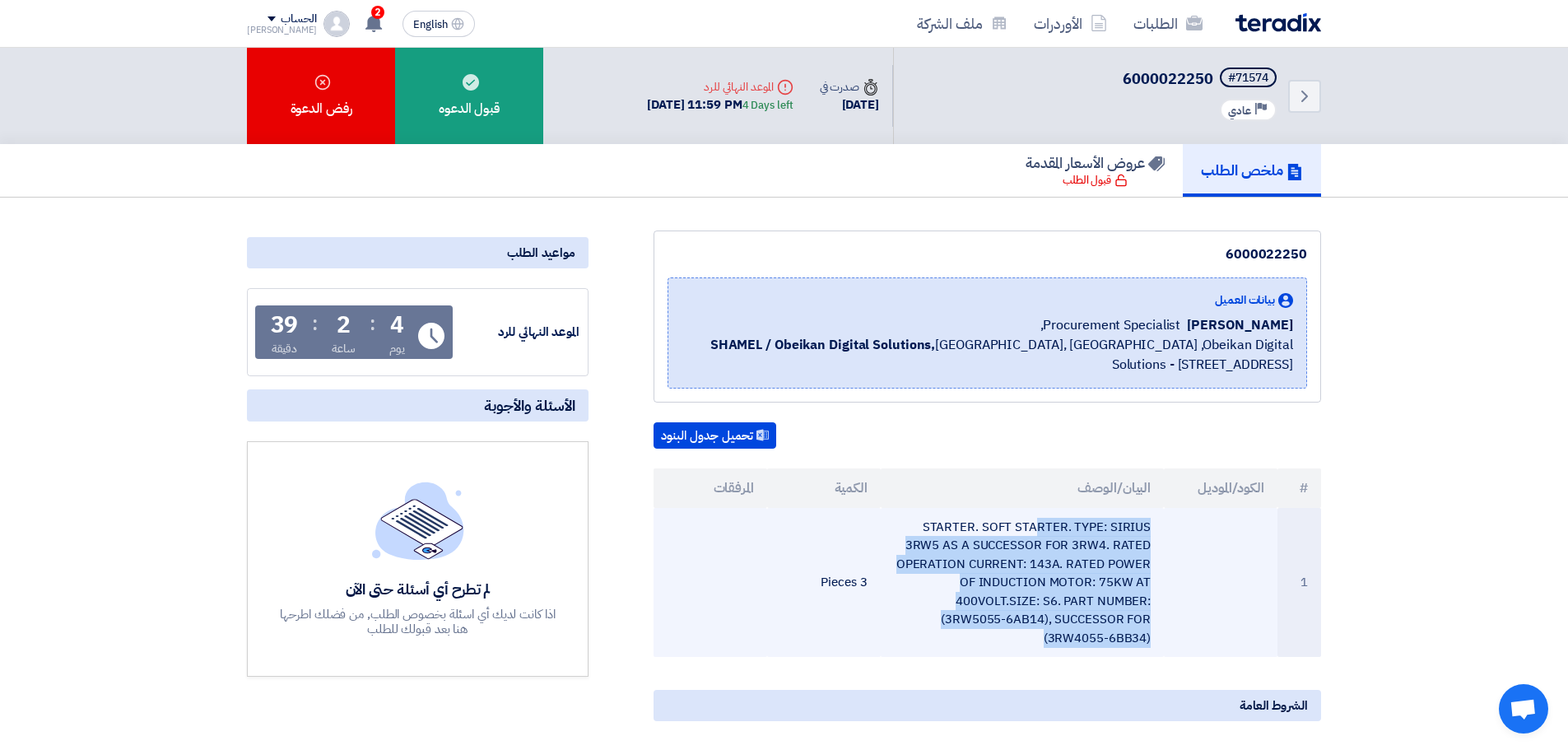
click at [979, 538] on td "STARTER. SOFT STARTER. TYPE: SIRIUS 3RW5 AS A SUCCESSOR FOR 3RW4. RATED OPERATI…" at bounding box center [1023, 583] width 284 height 150
copy tr "STARTER. SOFT STARTER. TYPE: SIRIUS 3RW5 AS A SUCCESSOR FOR 3RW4. RATED OPERATI…"
